Goal: Navigation & Orientation: Find specific page/section

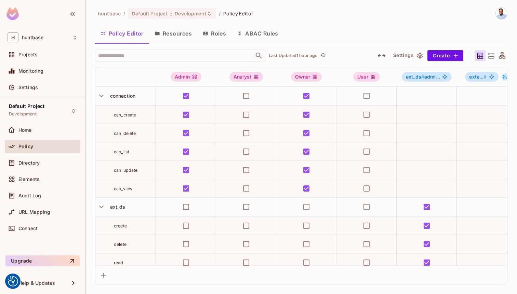
click at [126, 188] on span "can_view" at bounding box center [123, 188] width 18 height 5
click at [33, 158] on div "Directory" at bounding box center [43, 163] width 76 height 14
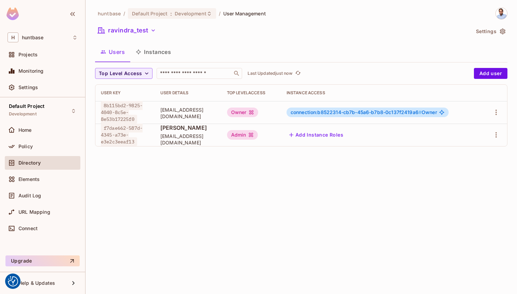
click at [155, 54] on button "Instances" at bounding box center [153, 51] width 46 height 17
